Goal: Navigation & Orientation: Find specific page/section

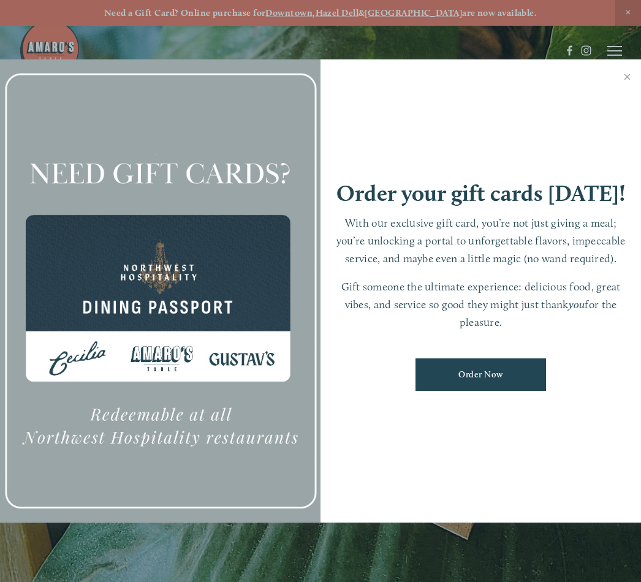
click at [630, 72] on link "Close" at bounding box center [628, 78] width 24 height 34
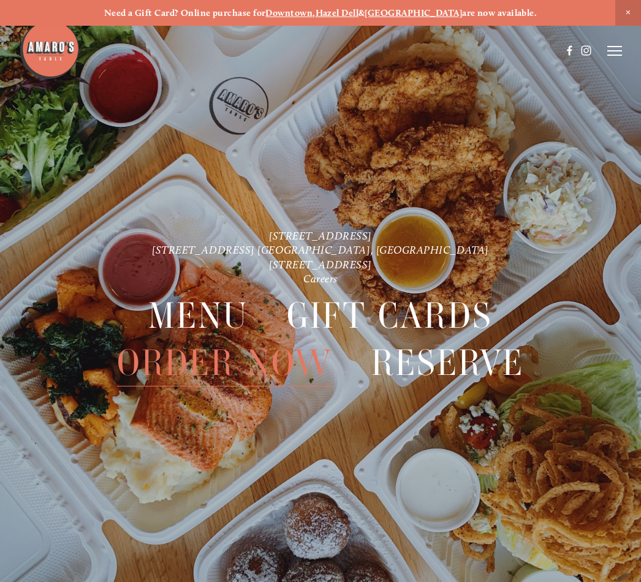
click at [621, 43] on header "Menu Order Now Visit Gallery 0" at bounding box center [320, 51] width 603 height 102
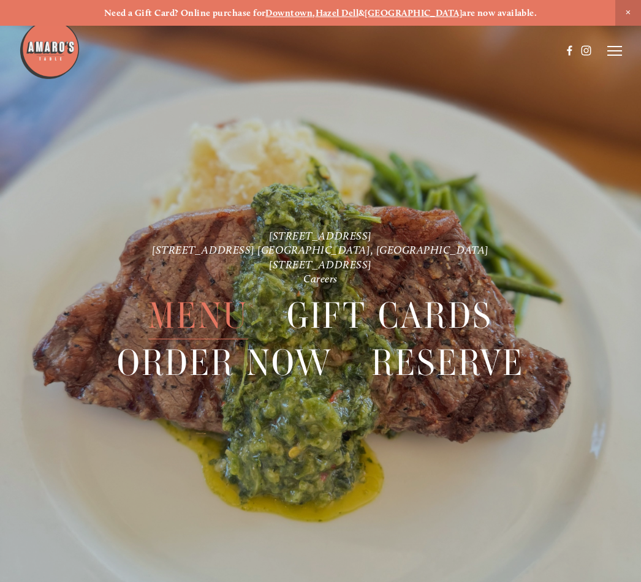
click at [227, 311] on span "Menu" at bounding box center [198, 315] width 100 height 47
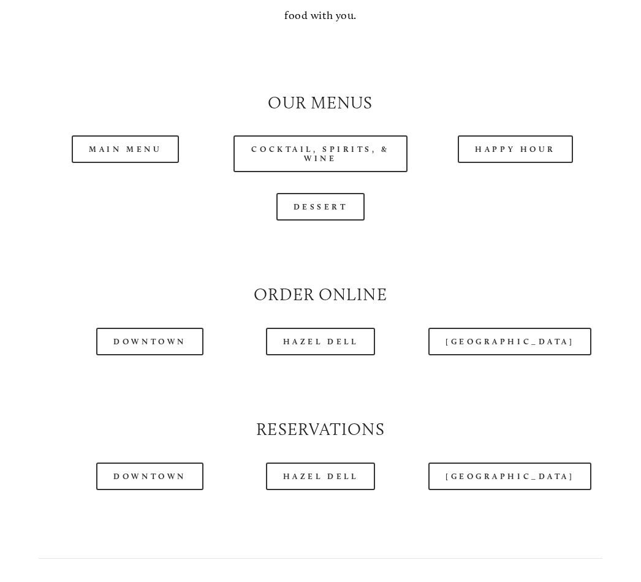
scroll to position [1048, 0]
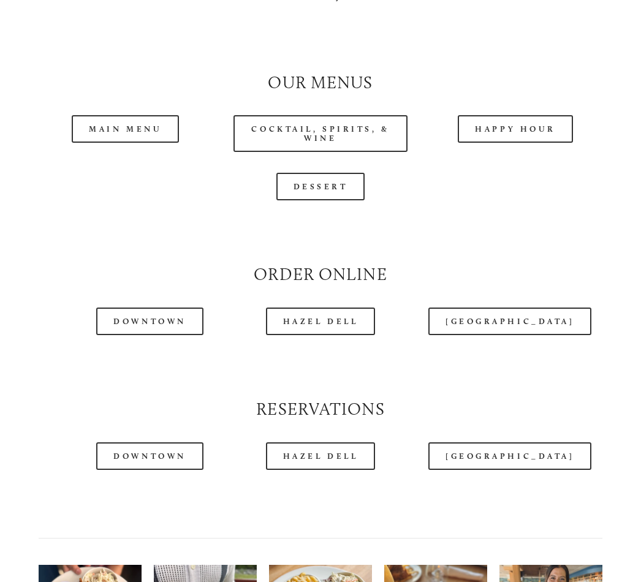
click at [154, 321] on link "Downtown" at bounding box center [149, 322] width 107 height 28
click at [132, 116] on link "Main Menu" at bounding box center [125, 129] width 107 height 28
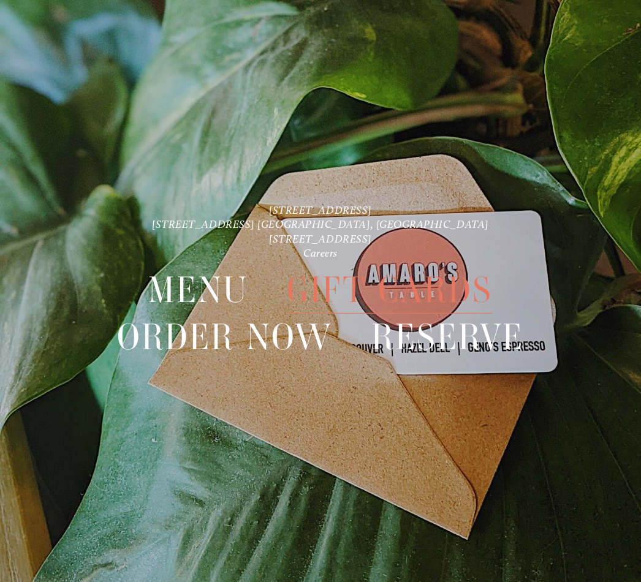
scroll to position [26, 0]
